Goal: Task Accomplishment & Management: Manage account settings

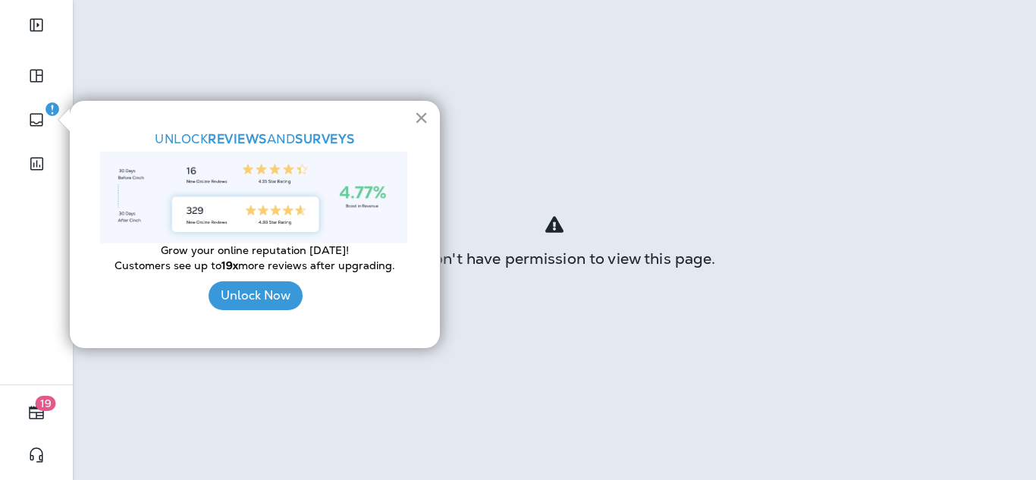
click at [420, 118] on button "×" at bounding box center [421, 117] width 14 height 24
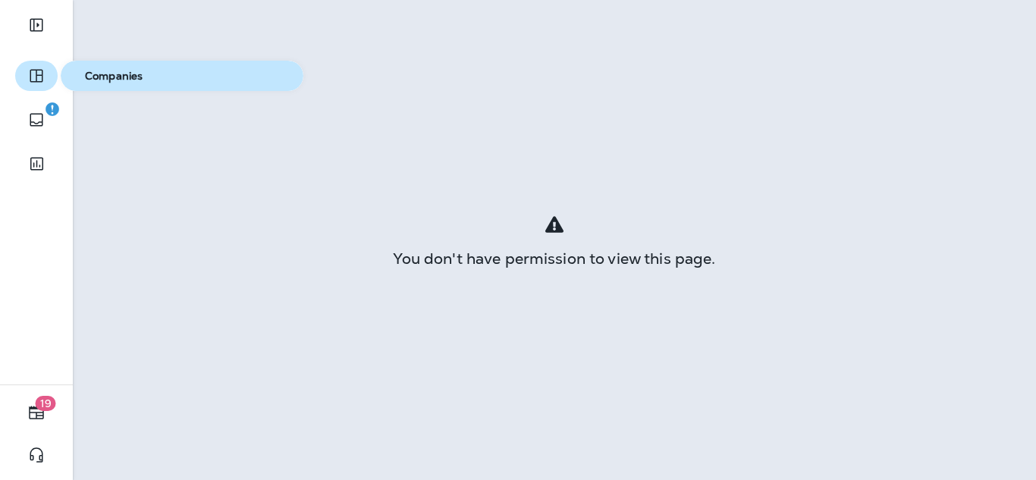
click at [35, 67] on icon "button" at bounding box center [36, 76] width 18 height 18
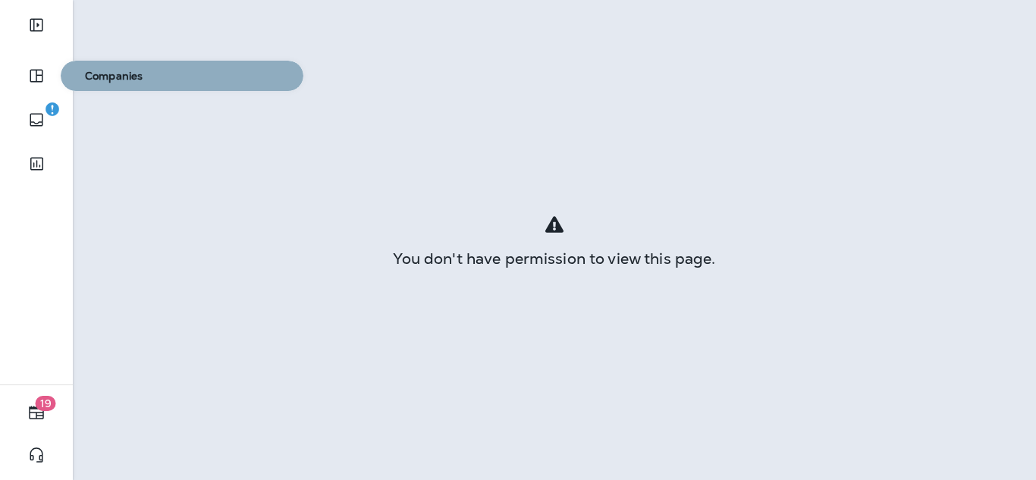
click at [118, 74] on span "Companies" at bounding box center [182, 76] width 230 height 13
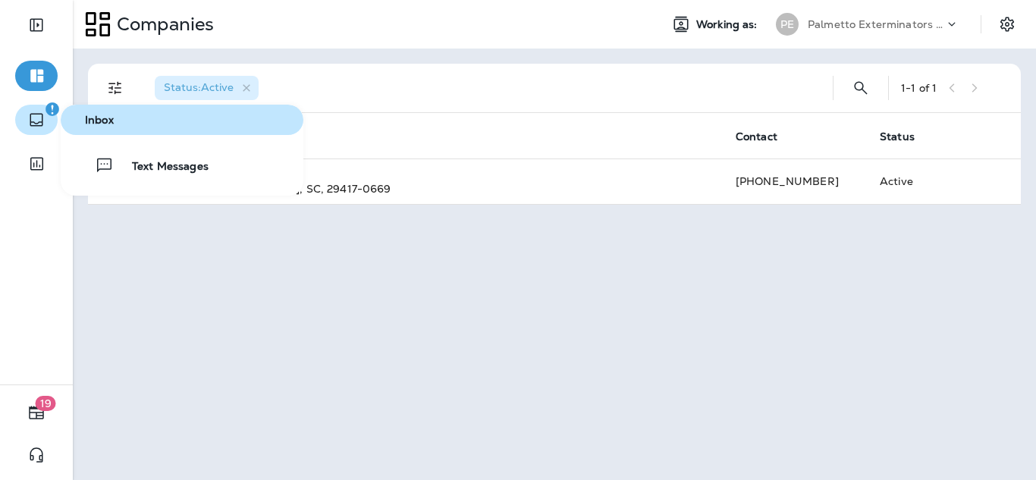
click at [37, 119] on icon "button" at bounding box center [36, 120] width 18 height 18
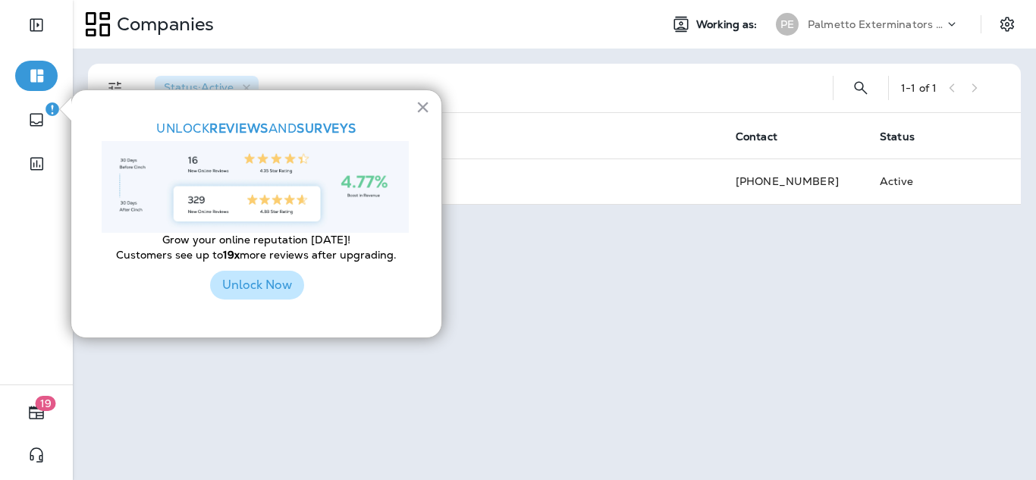
click at [255, 290] on button "Unlock Now" at bounding box center [257, 285] width 94 height 29
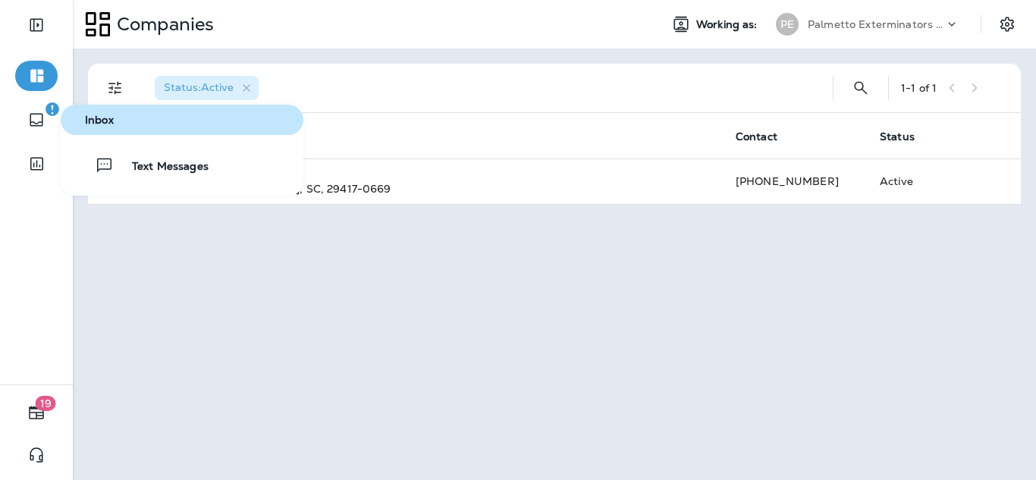
click at [92, 118] on span "Inbox" at bounding box center [182, 120] width 230 height 13
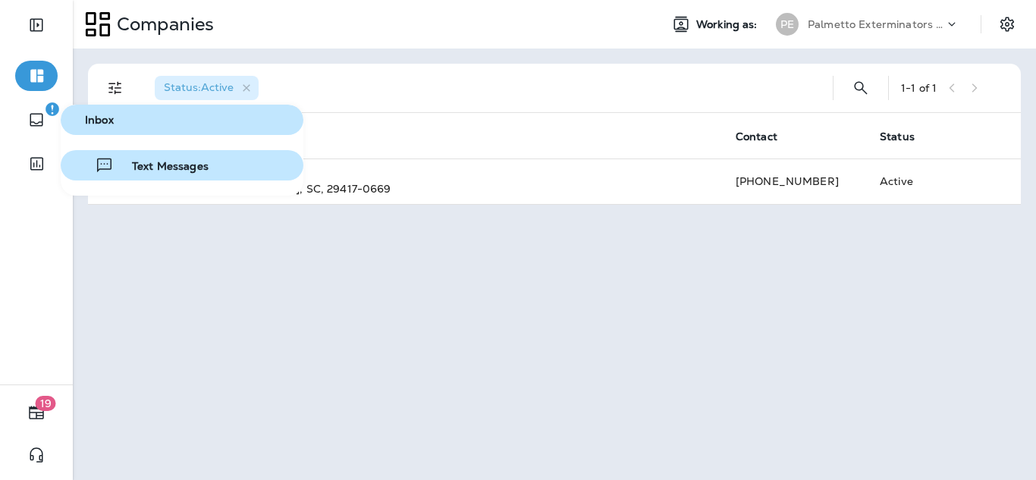
click at [150, 166] on span "Text Messages" at bounding box center [161, 167] width 95 height 14
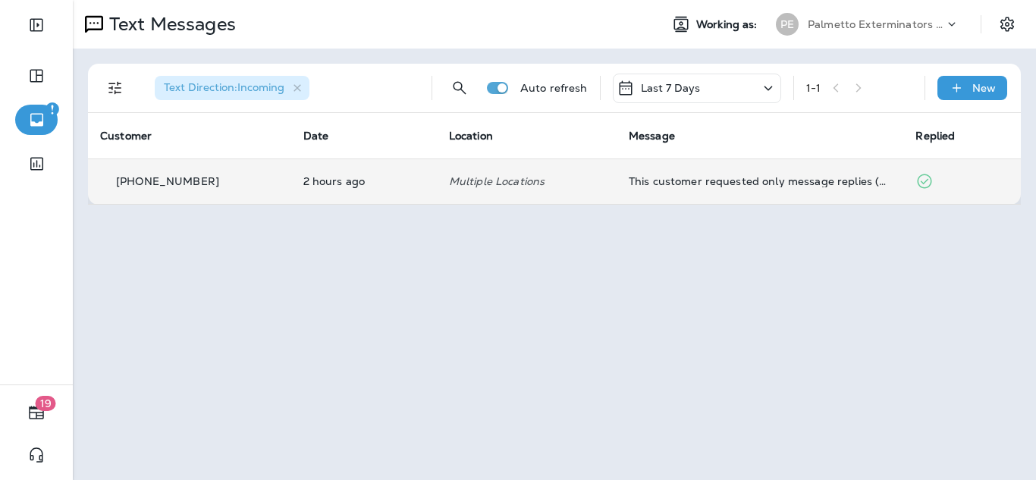
click at [604, 184] on td "Multiple Locations" at bounding box center [527, 180] width 180 height 45
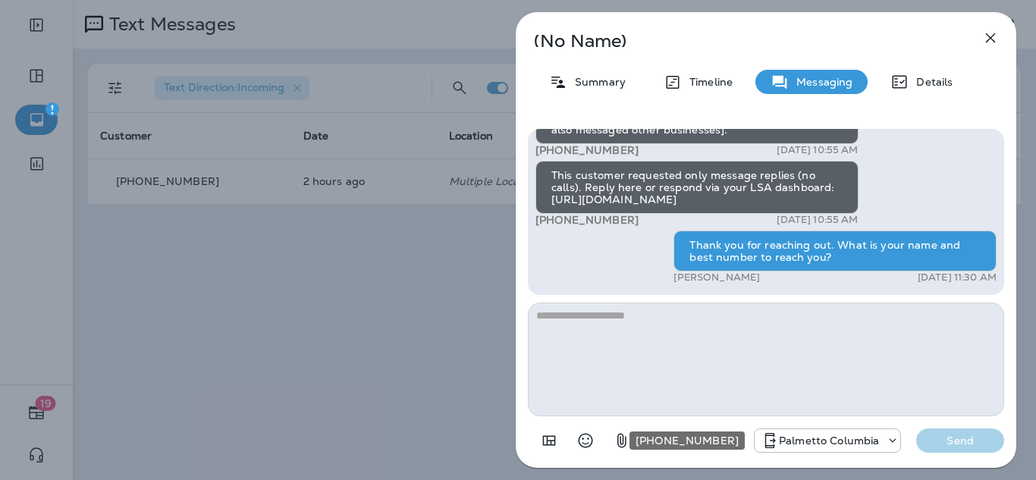
click at [889, 444] on icon "+1 (803) 233-5290" at bounding box center [892, 440] width 15 height 15
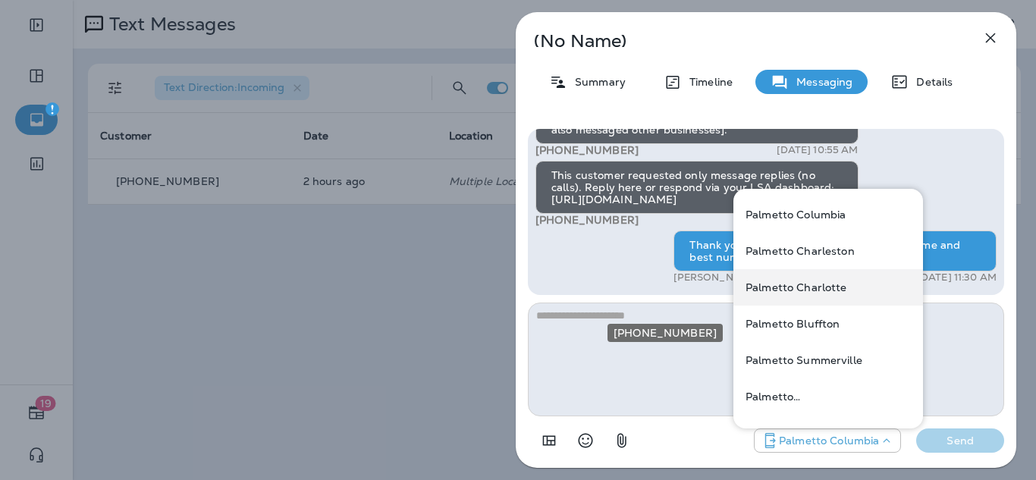
scroll to position [76, 0]
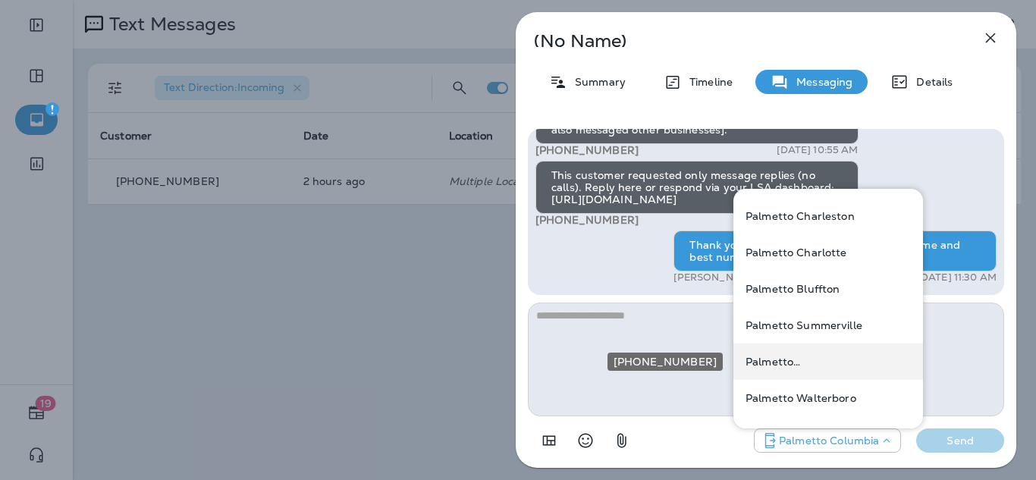
click at [851, 366] on p "Palmetto [GEOGRAPHIC_DATA]" at bounding box center [827, 362] width 165 height 12
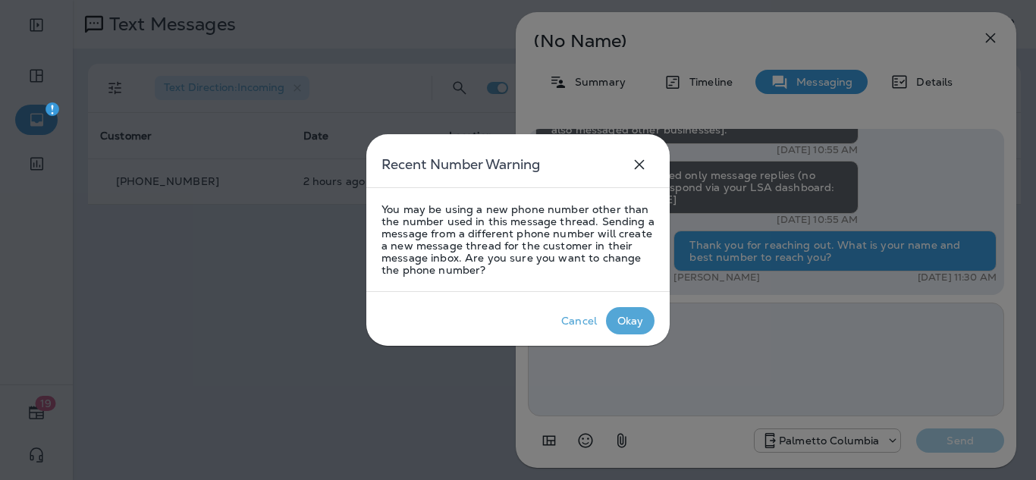
click at [630, 321] on div "Okay" at bounding box center [630, 321] width 27 height 12
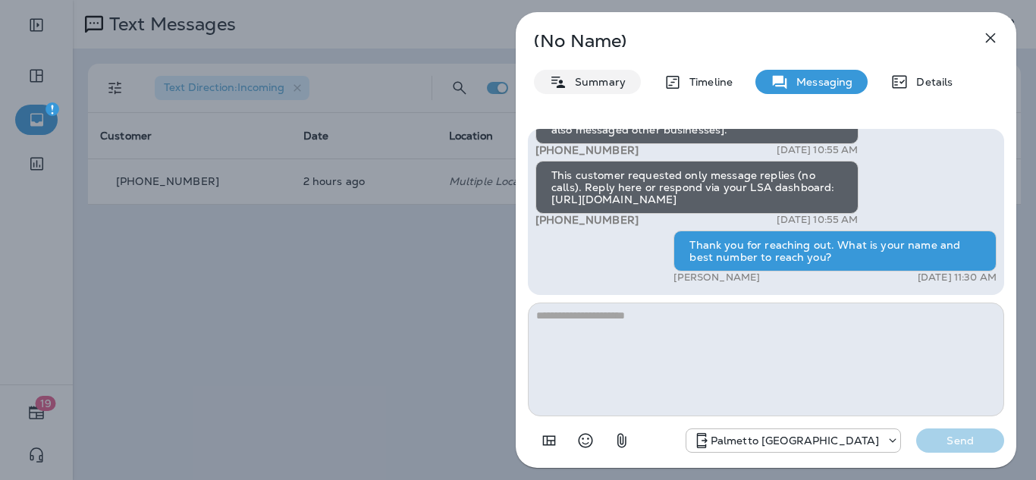
click at [590, 84] on p "Summary" at bounding box center [596, 82] width 58 height 12
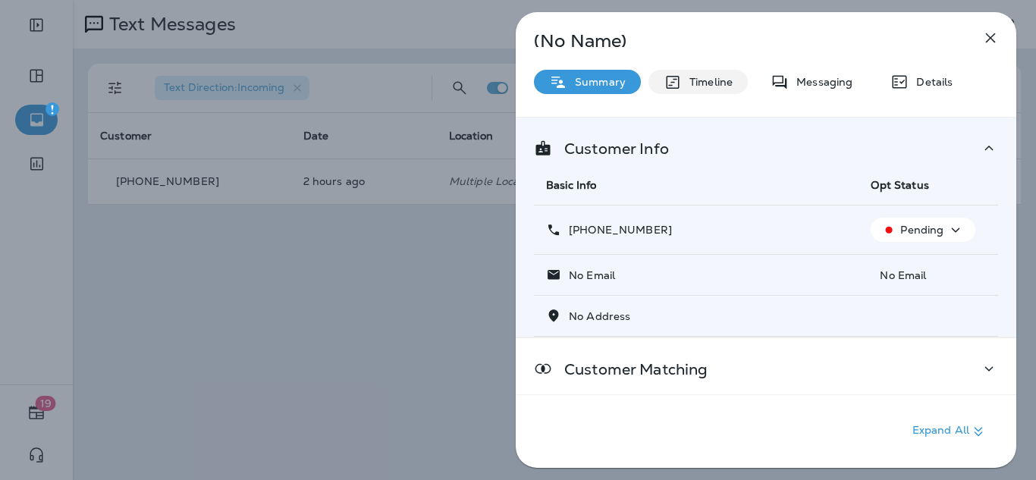
click at [704, 84] on p "Timeline" at bounding box center [707, 82] width 51 height 12
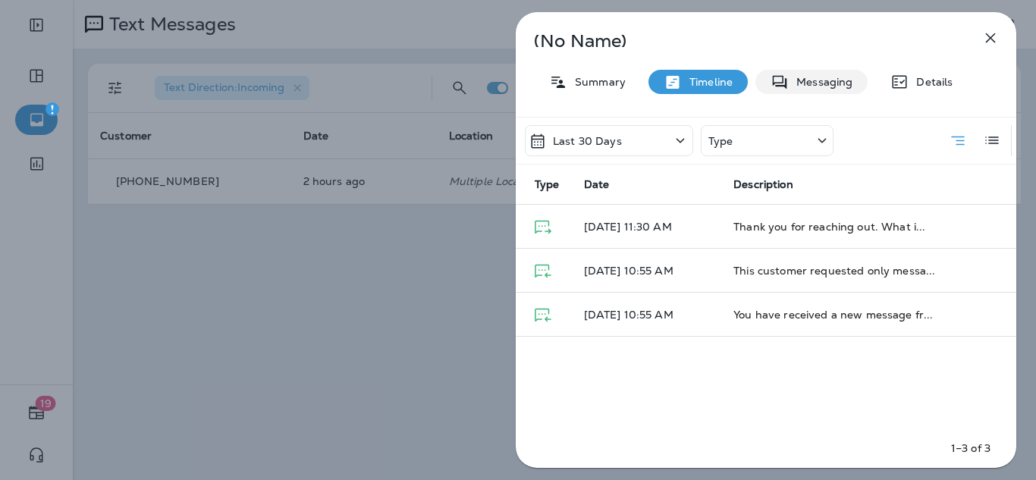
click at [813, 78] on p "Messaging" at bounding box center [821, 82] width 64 height 12
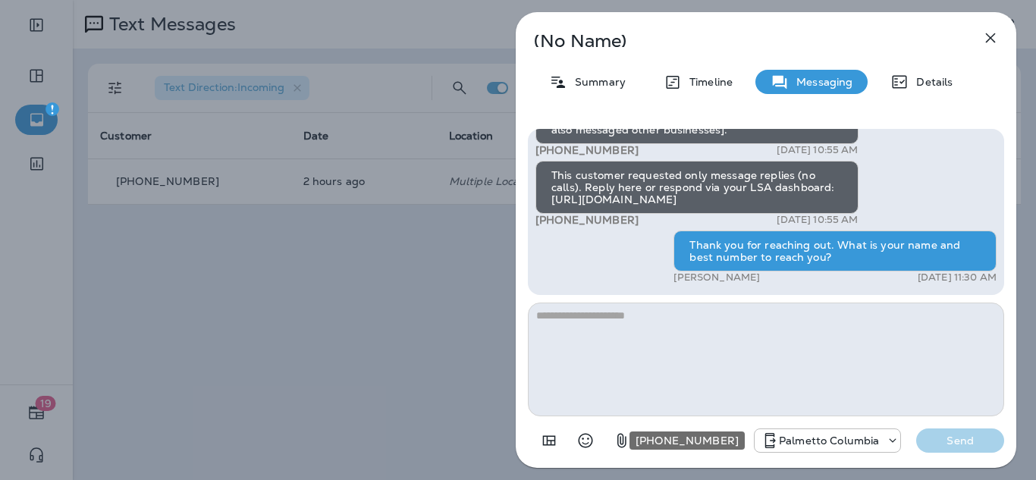
click at [891, 444] on icon "+1 (803) 233-5290" at bounding box center [892, 440] width 15 height 15
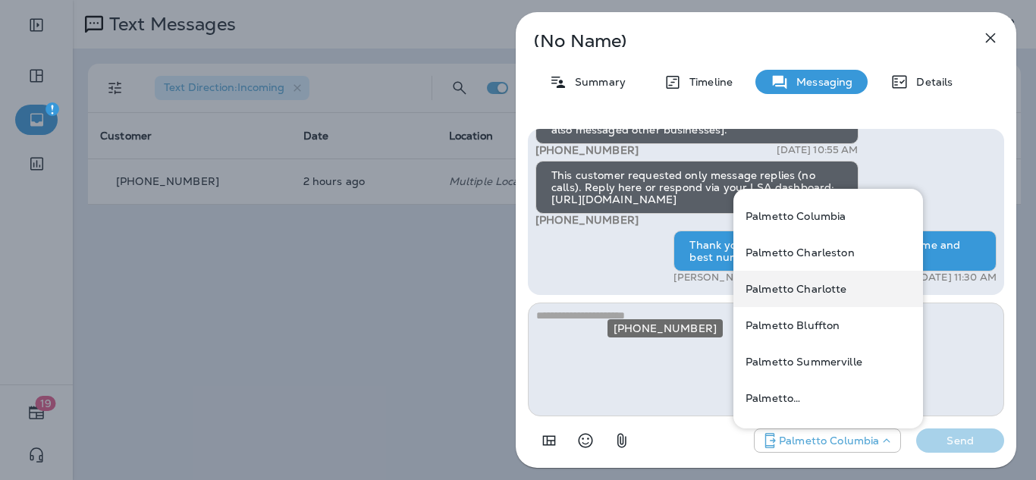
scroll to position [76, 0]
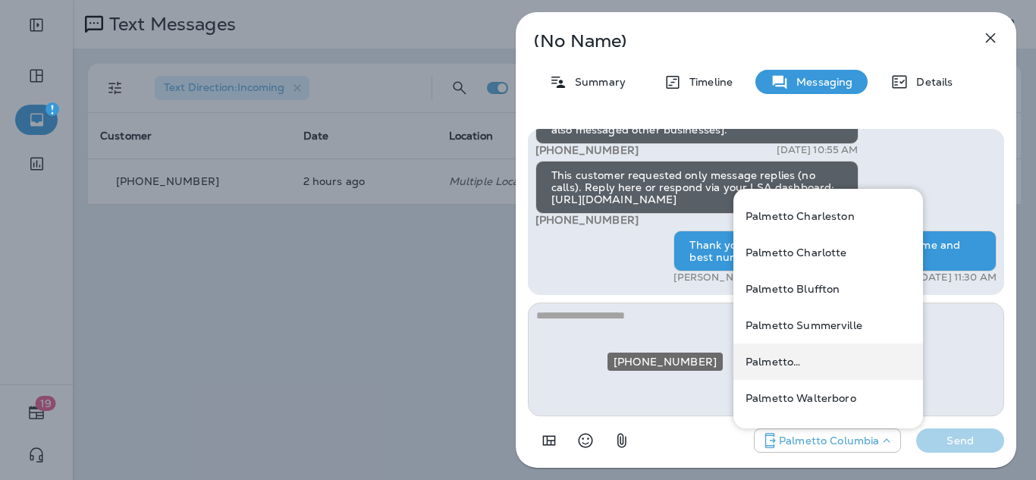
click at [841, 367] on p "Palmetto [GEOGRAPHIC_DATA]" at bounding box center [827, 362] width 165 height 12
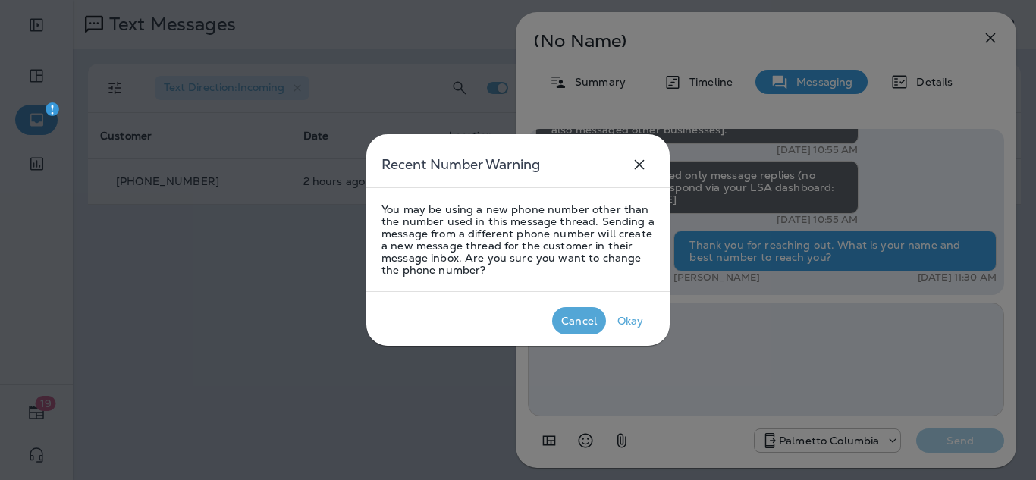
click at [586, 317] on div "Cancel" at bounding box center [579, 321] width 36 height 12
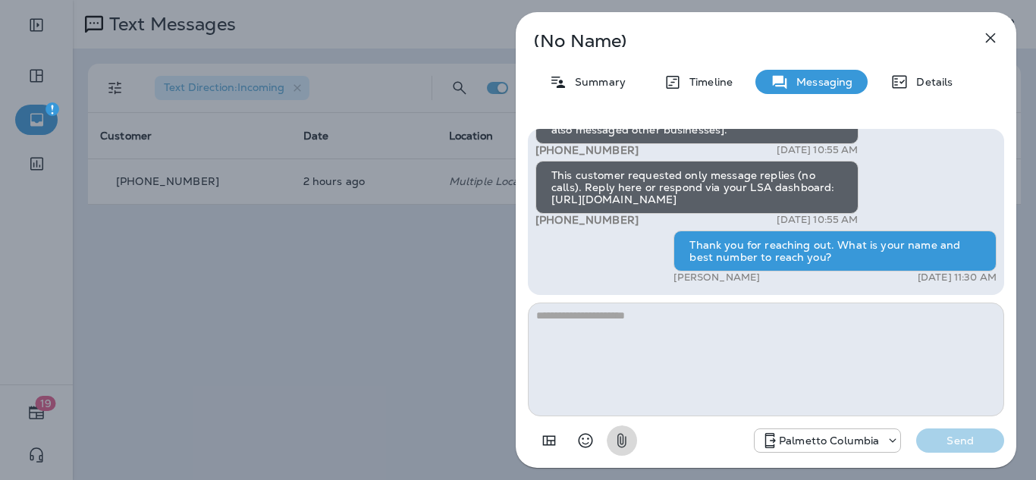
click at [623, 442] on icon "button" at bounding box center [621, 441] width 9 height 14
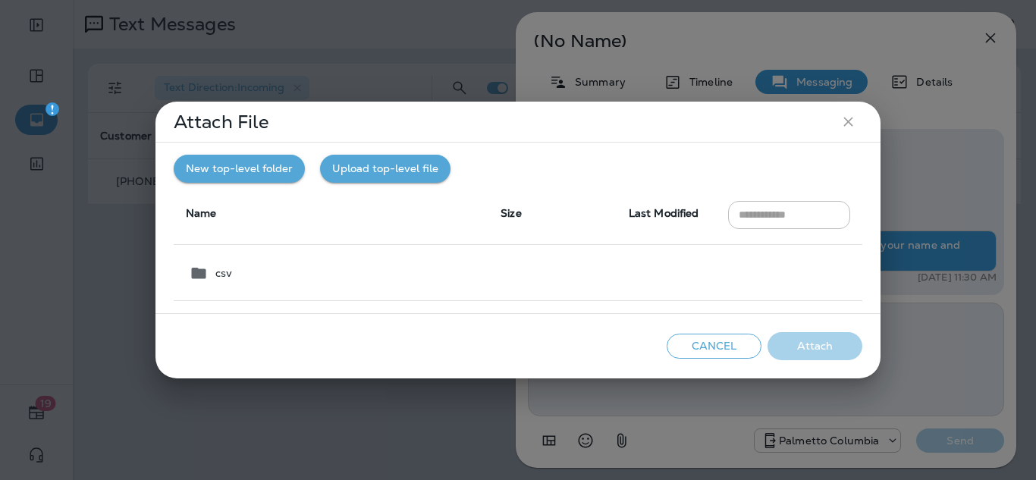
click at [846, 120] on icon "close" at bounding box center [847, 122] width 9 height 9
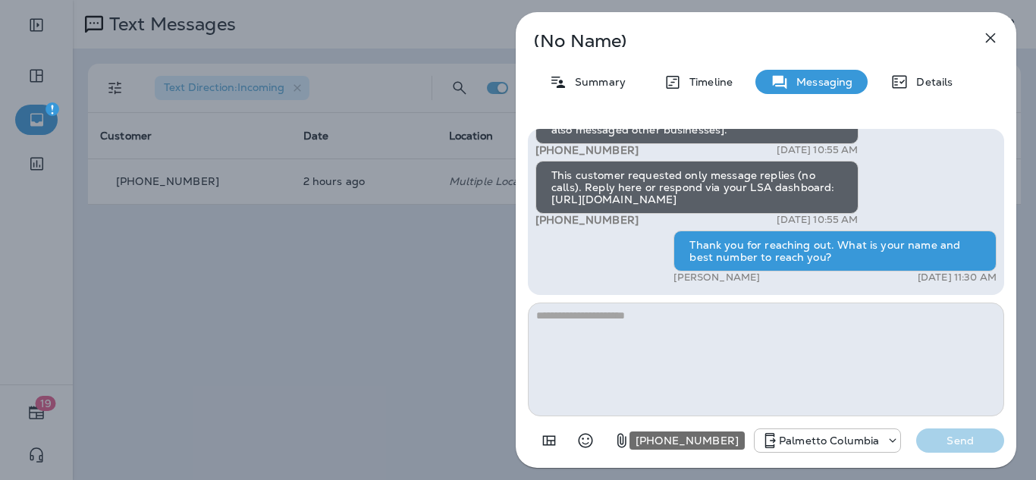
click at [781, 441] on p "Palmetto Columbia" at bounding box center [829, 440] width 100 height 12
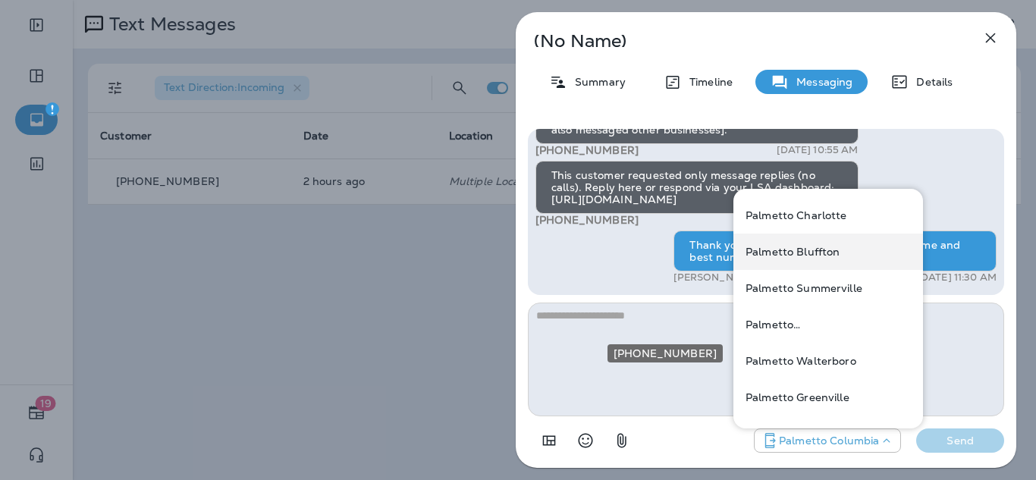
scroll to position [121, 0]
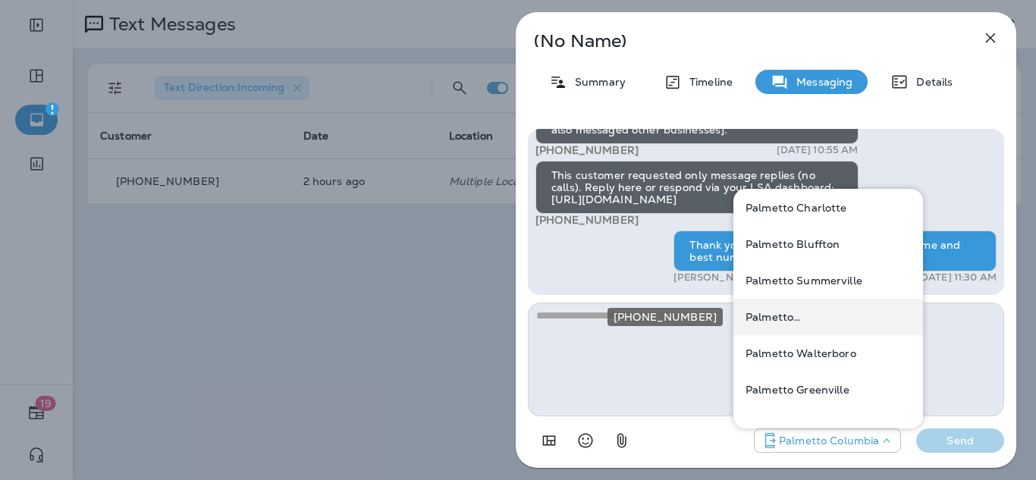
click at [829, 317] on p "Palmetto [GEOGRAPHIC_DATA]" at bounding box center [827, 317] width 165 height 12
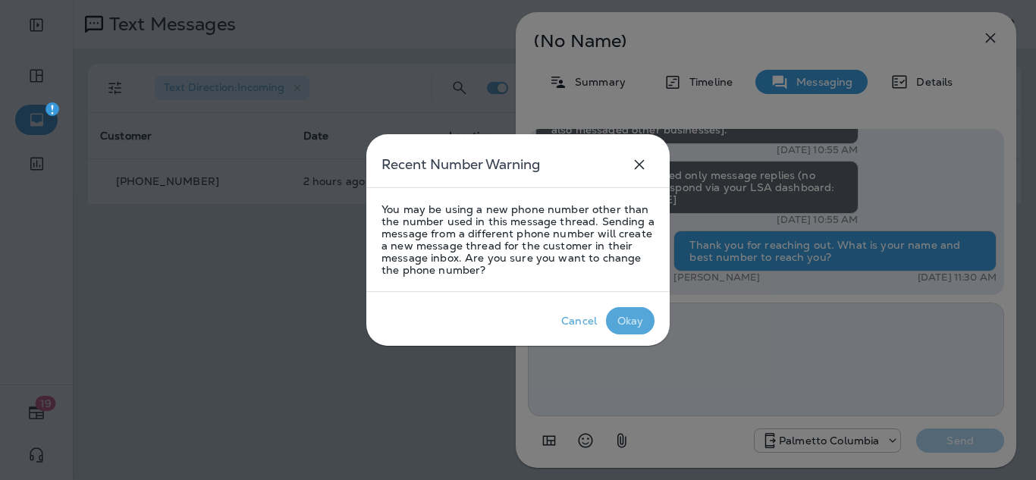
click at [628, 319] on div "Okay" at bounding box center [630, 321] width 27 height 12
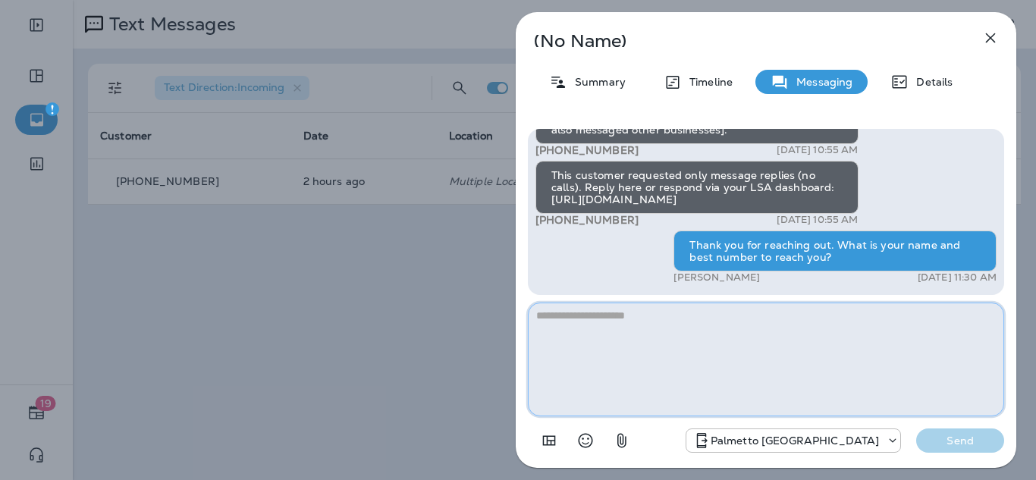
click at [804, 329] on textarea at bounding box center [766, 360] width 476 height 114
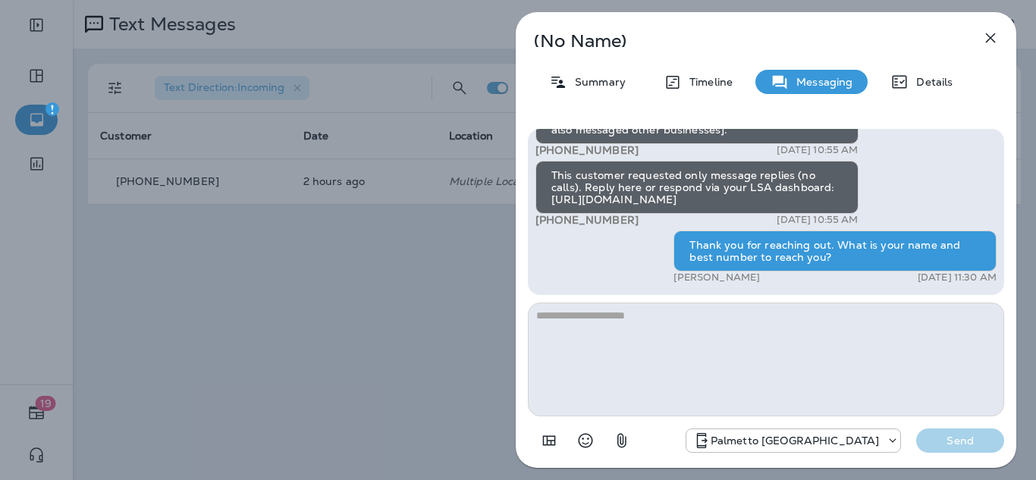
click at [989, 33] on icon "button" at bounding box center [990, 38] width 18 height 18
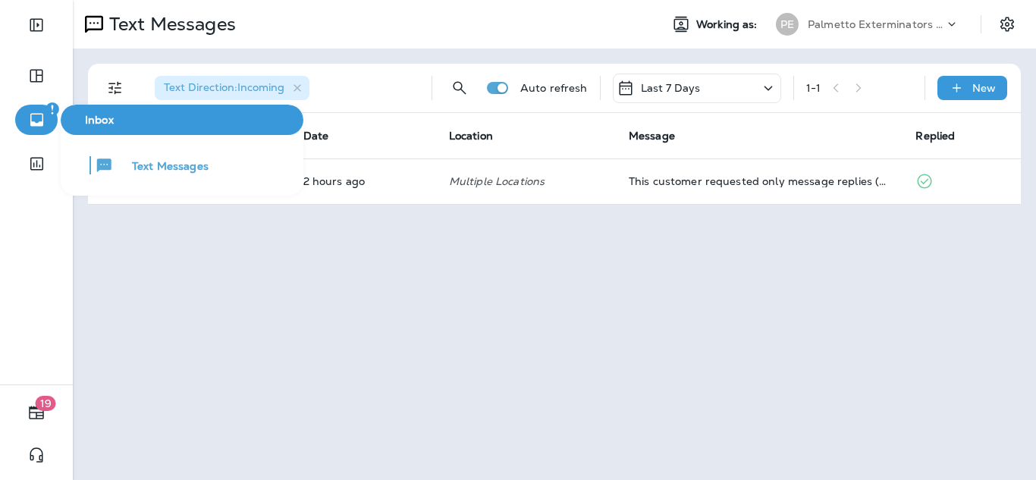
click at [35, 116] on icon "button" at bounding box center [36, 120] width 19 height 18
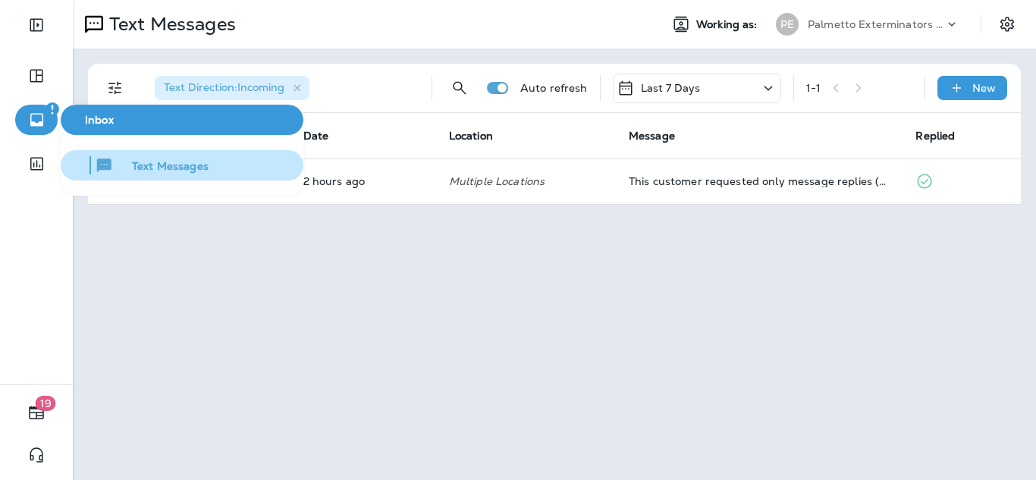
click at [177, 171] on span "Text Messages" at bounding box center [161, 167] width 95 height 14
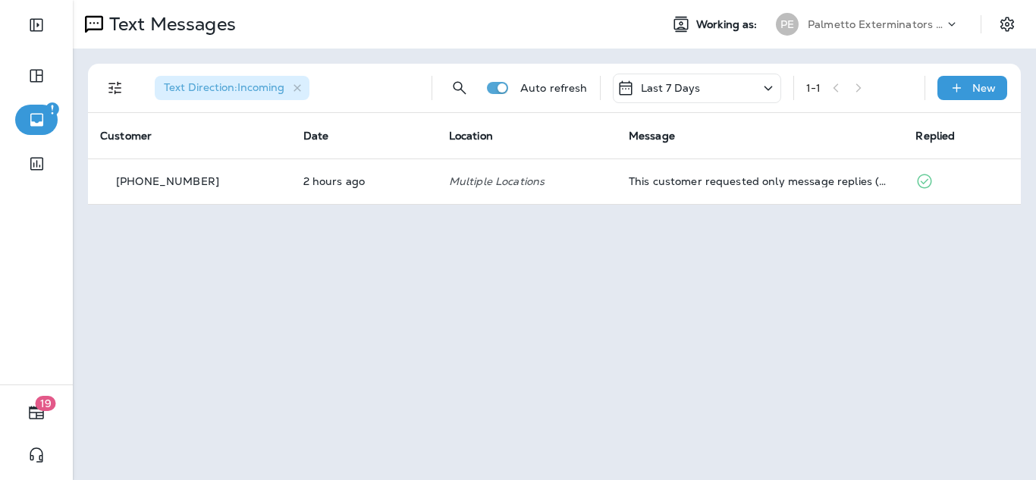
click at [895, 24] on p "Palmetto Exterminators LLC" at bounding box center [875, 24] width 136 height 12
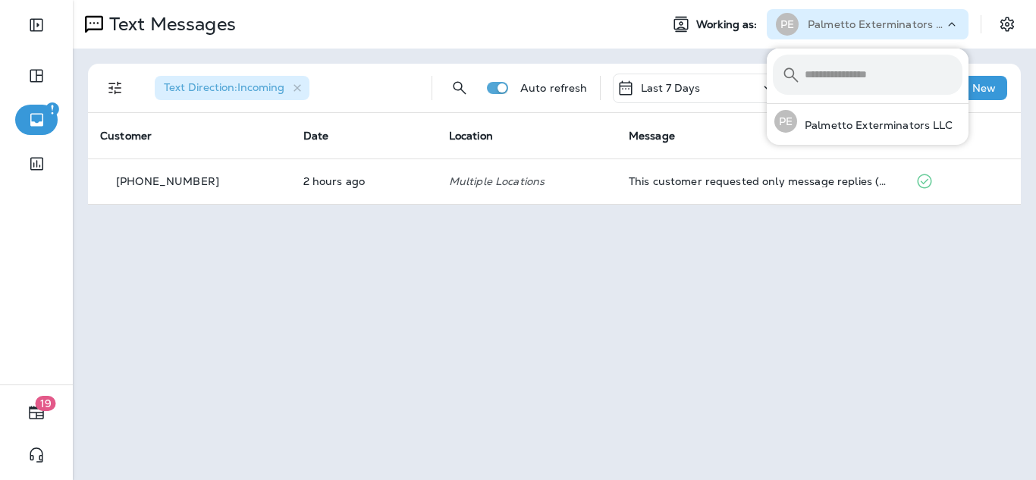
click at [946, 20] on icon at bounding box center [951, 24] width 15 height 15
